Goal: Information Seeking & Learning: Learn about a topic

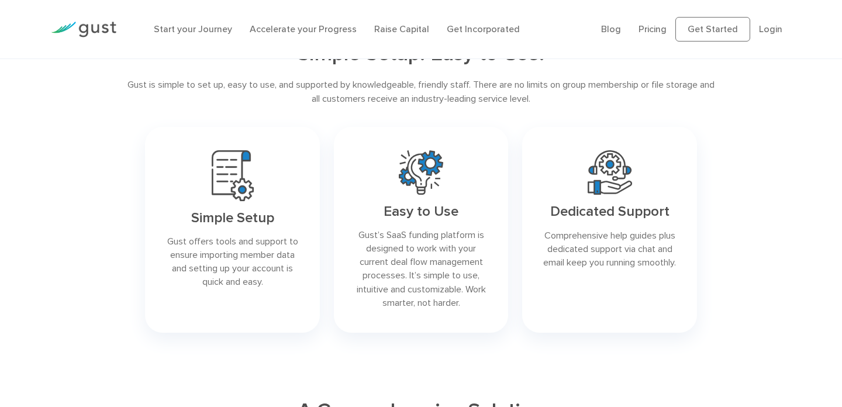
scroll to position [264, 0]
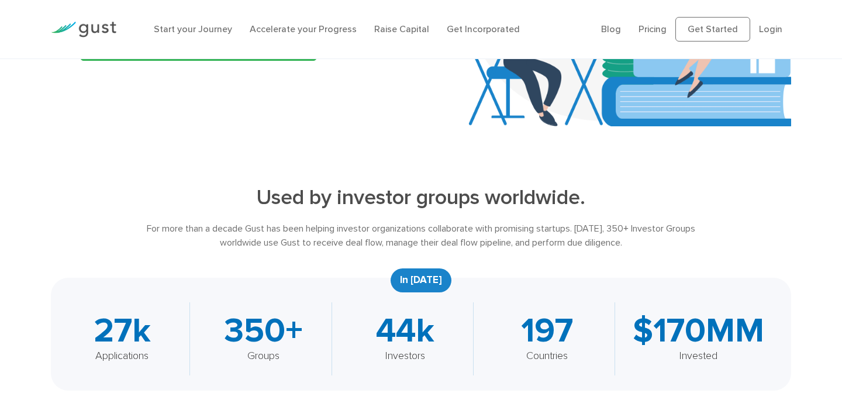
click at [657, 36] on ul "Blog FAQ Pricing Get Started Login Login" at bounding box center [696, 29] width 190 height 25
click at [657, 32] on link "Pricing" at bounding box center [653, 28] width 28 height 11
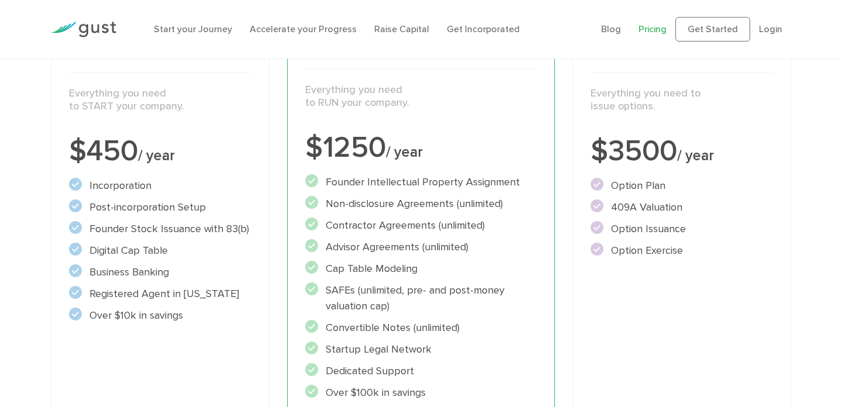
scroll to position [4, 0]
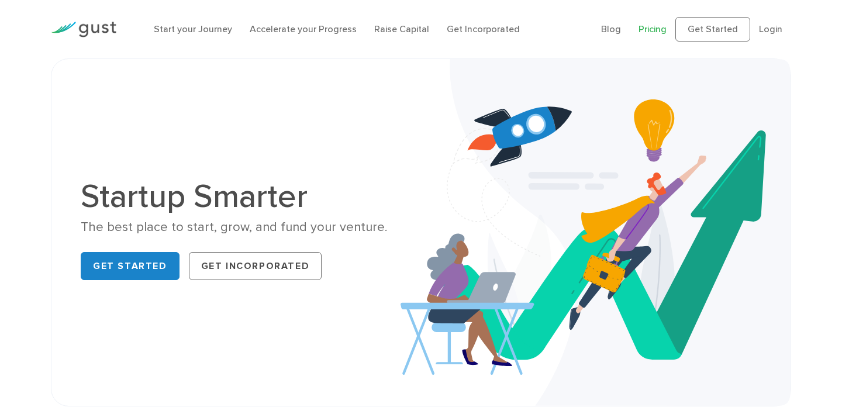
click at [655, 27] on link "Pricing" at bounding box center [653, 28] width 28 height 11
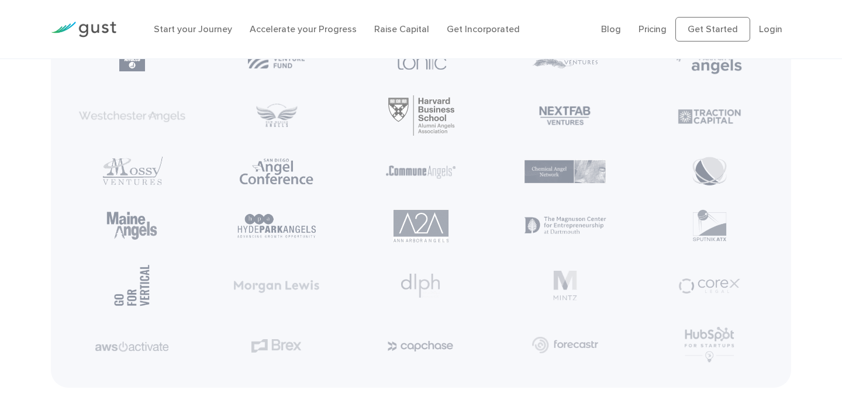
scroll to position [1892, 0]
